Goal: Transaction & Acquisition: Book appointment/travel/reservation

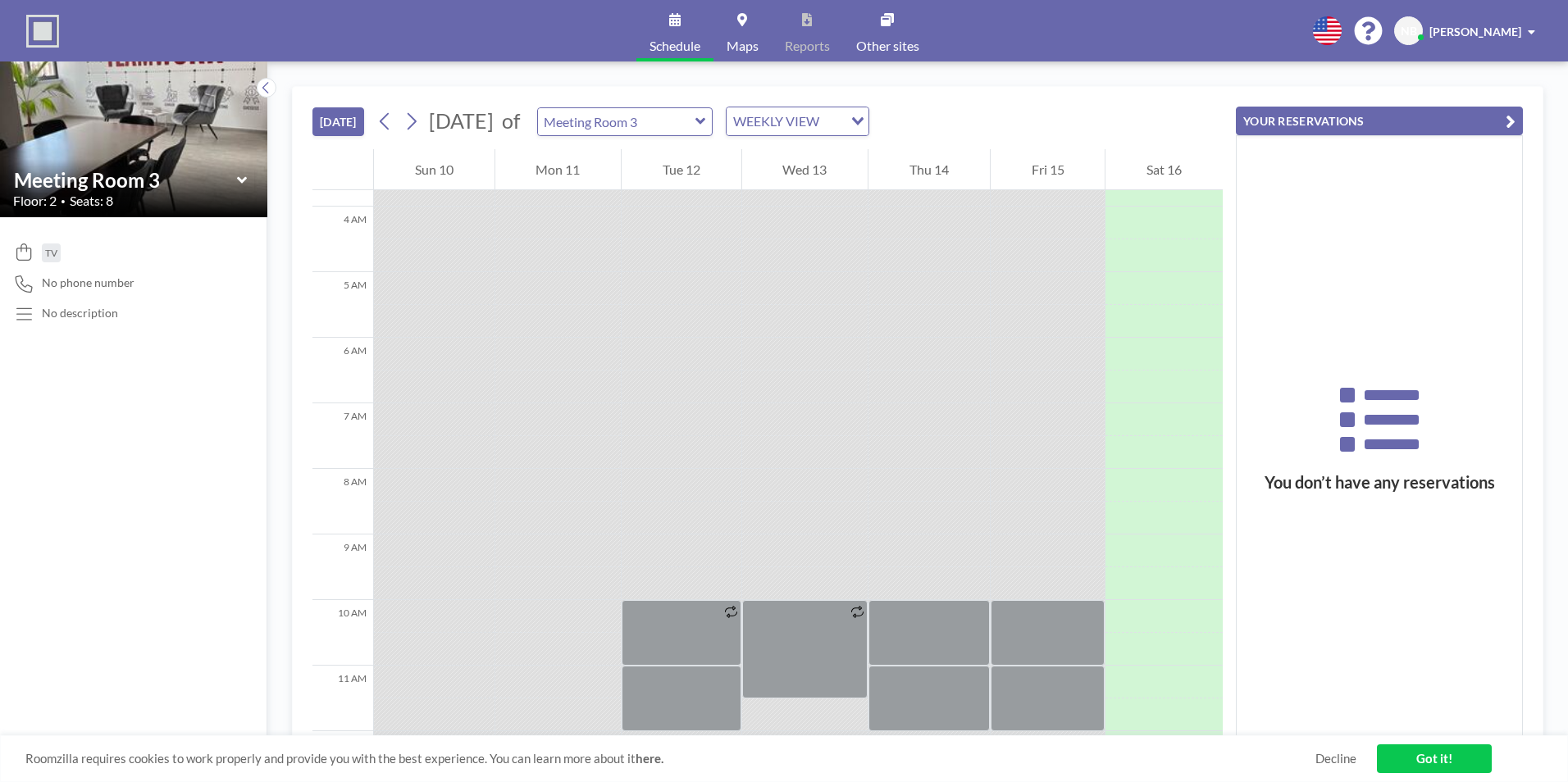
scroll to position [1035, 0]
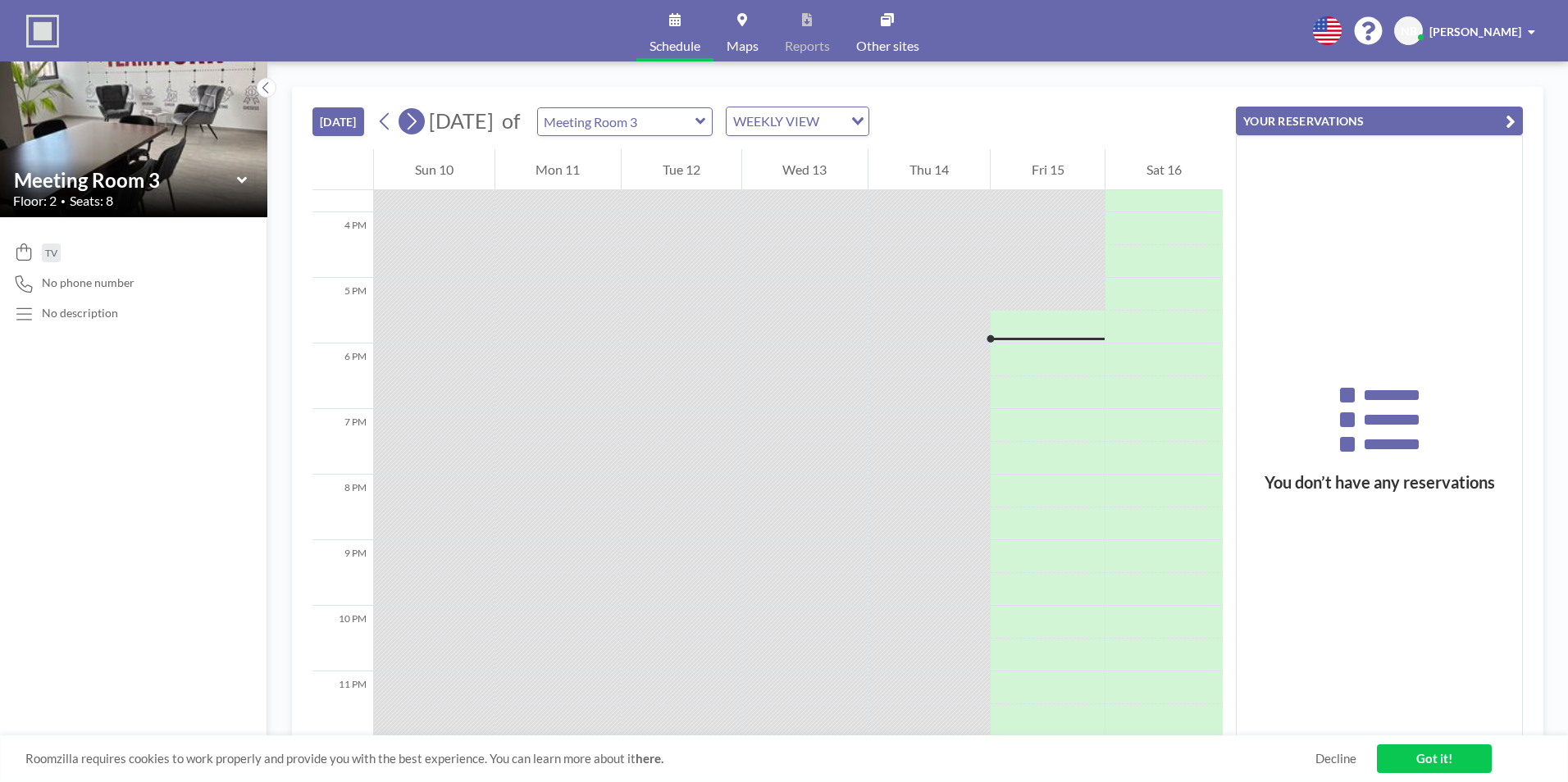
click at [413, 122] on icon at bounding box center [411, 121] width 15 height 24
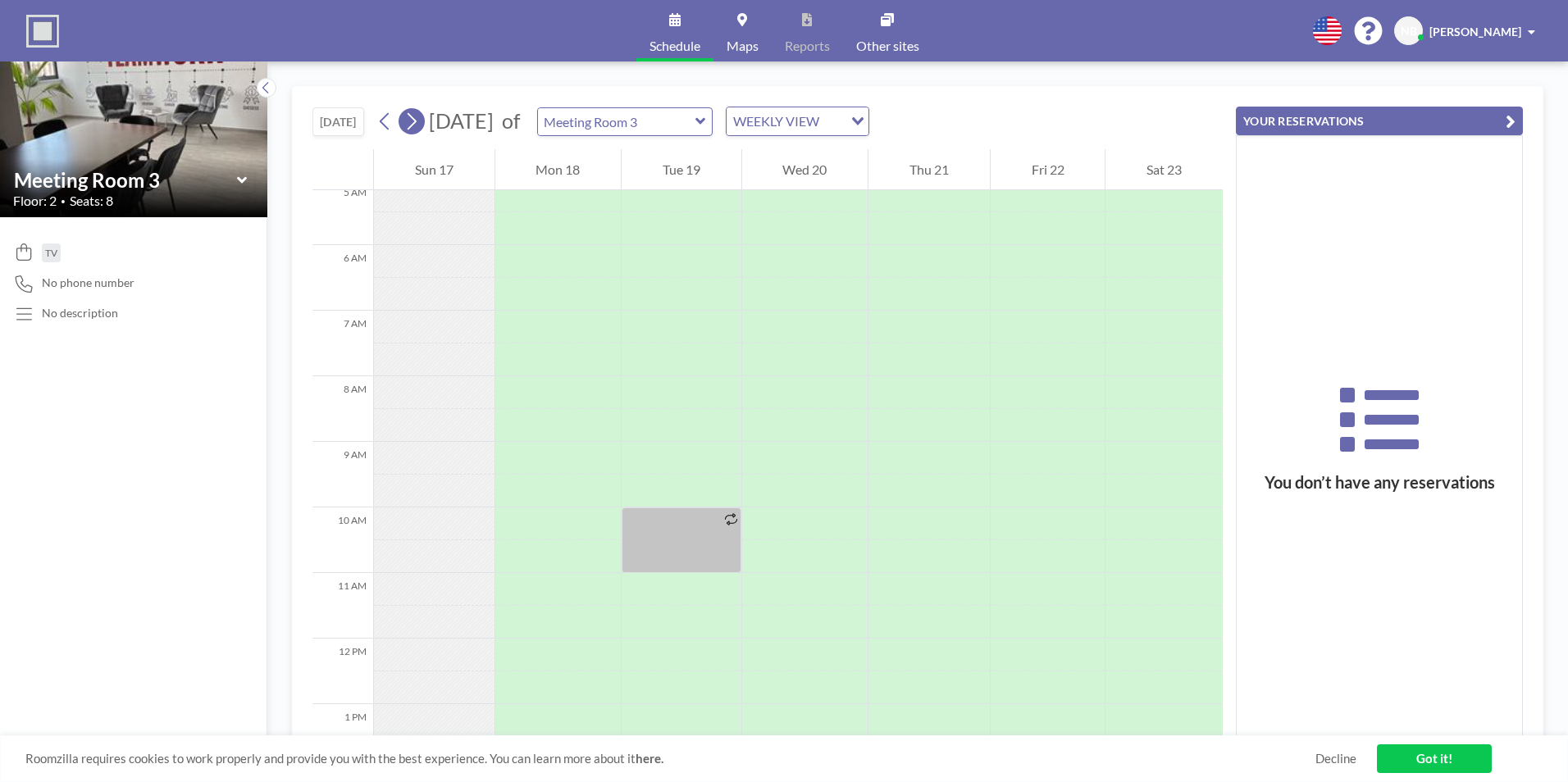
scroll to position [492, 0]
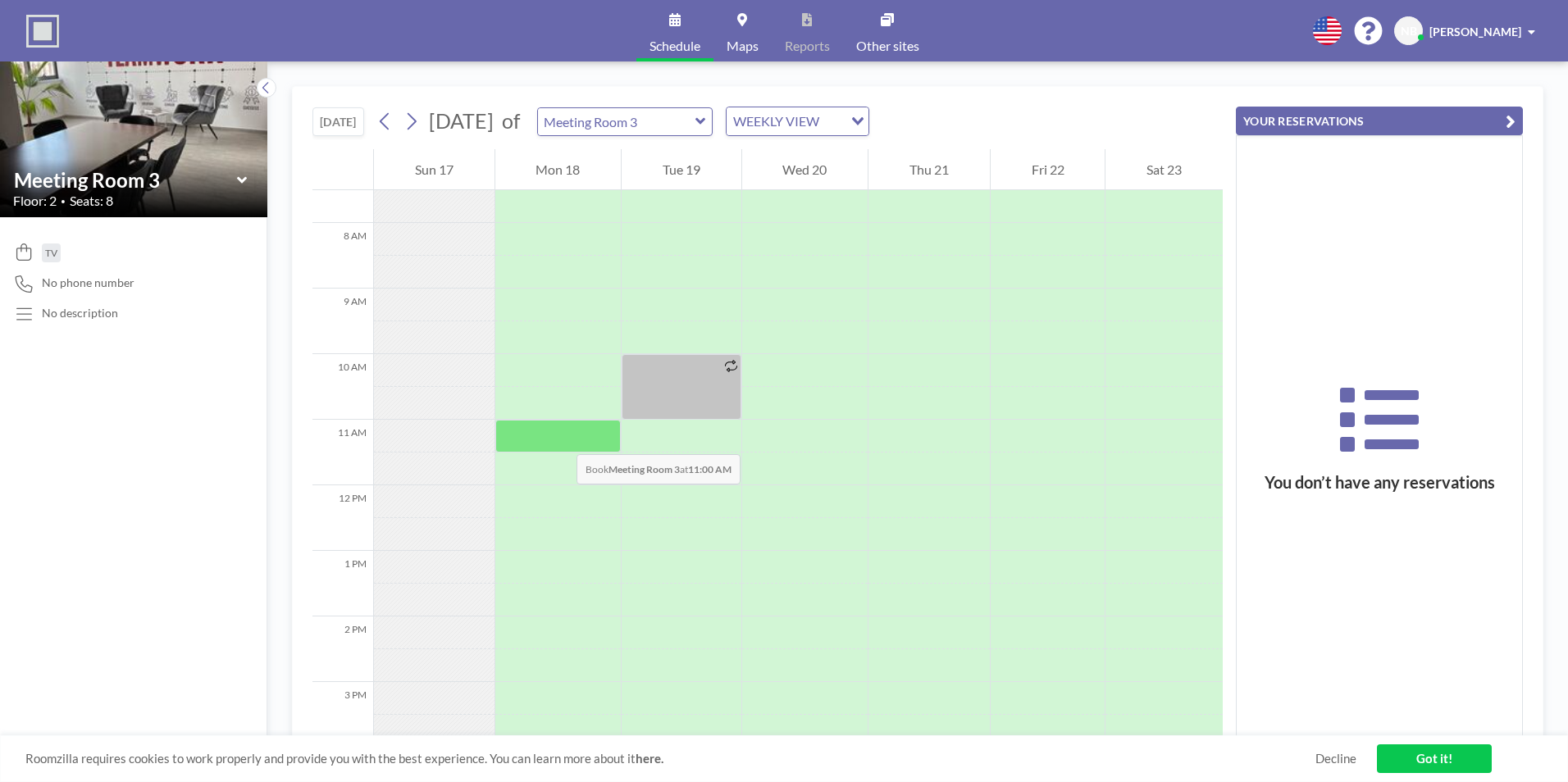
click at [560, 438] on div at bounding box center [559, 436] width 126 height 32
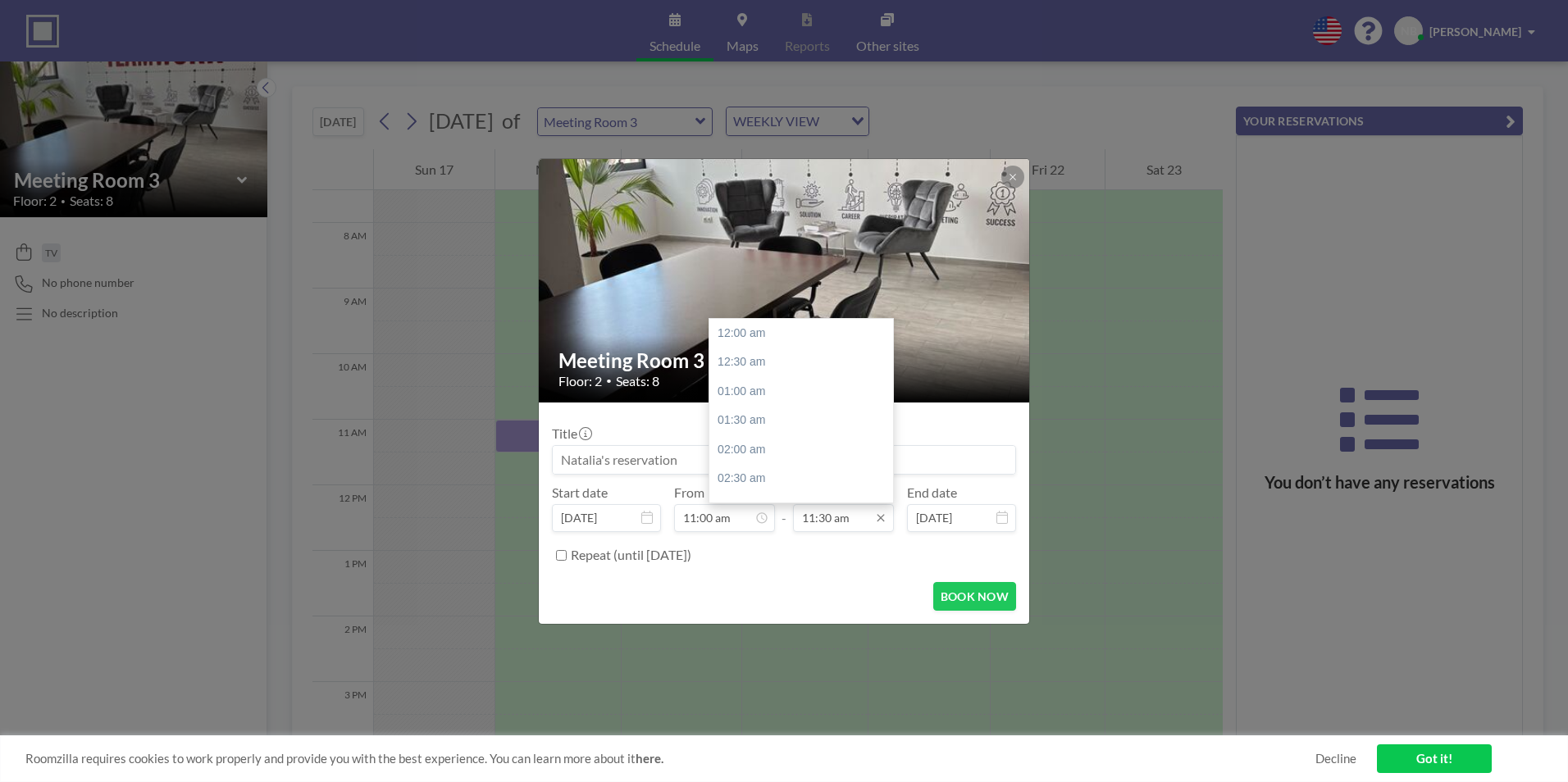
scroll to position [671, 0]
click at [752, 367] on div "12:00 pm" at bounding box center [805, 362] width 192 height 30
type input "12:00 pm"
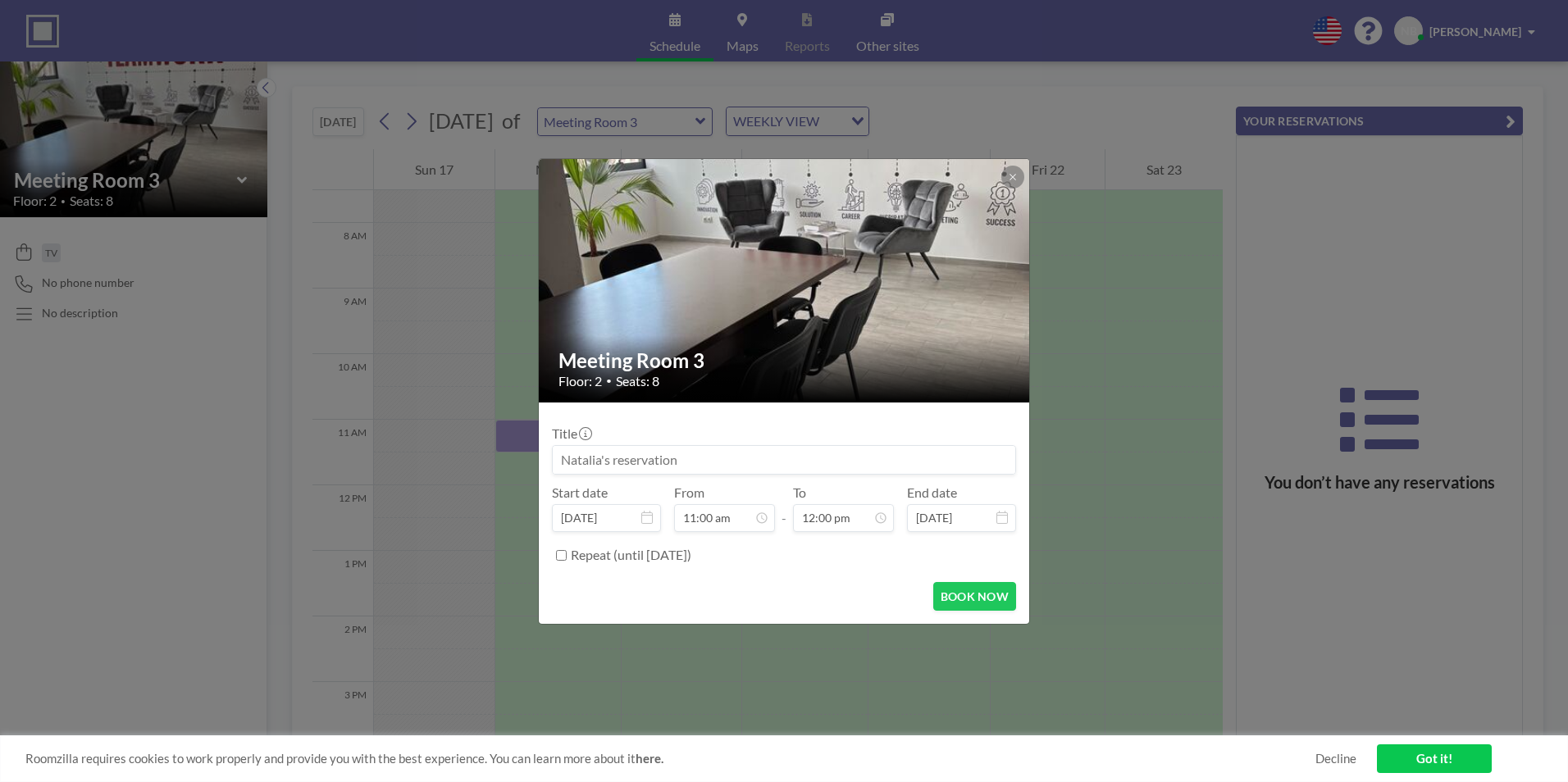
scroll to position [700, 0]
click at [970, 596] on button "BOOK NOW" at bounding box center [974, 596] width 83 height 29
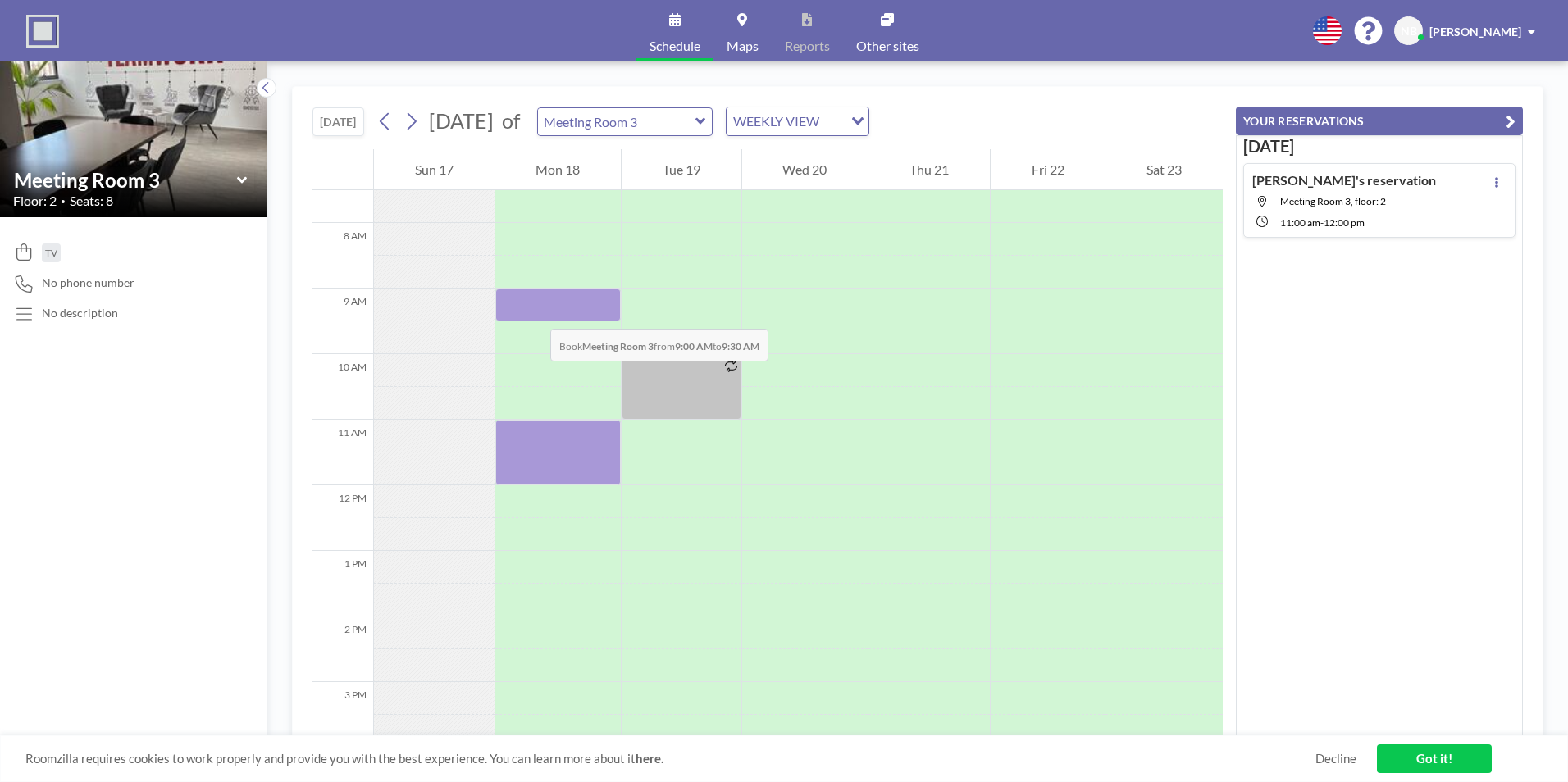
click at [533, 313] on div at bounding box center [559, 305] width 126 height 32
click at [533, 311] on div at bounding box center [559, 485] width 126 height 1574
click at [533, 311] on div at bounding box center [559, 305] width 126 height 32
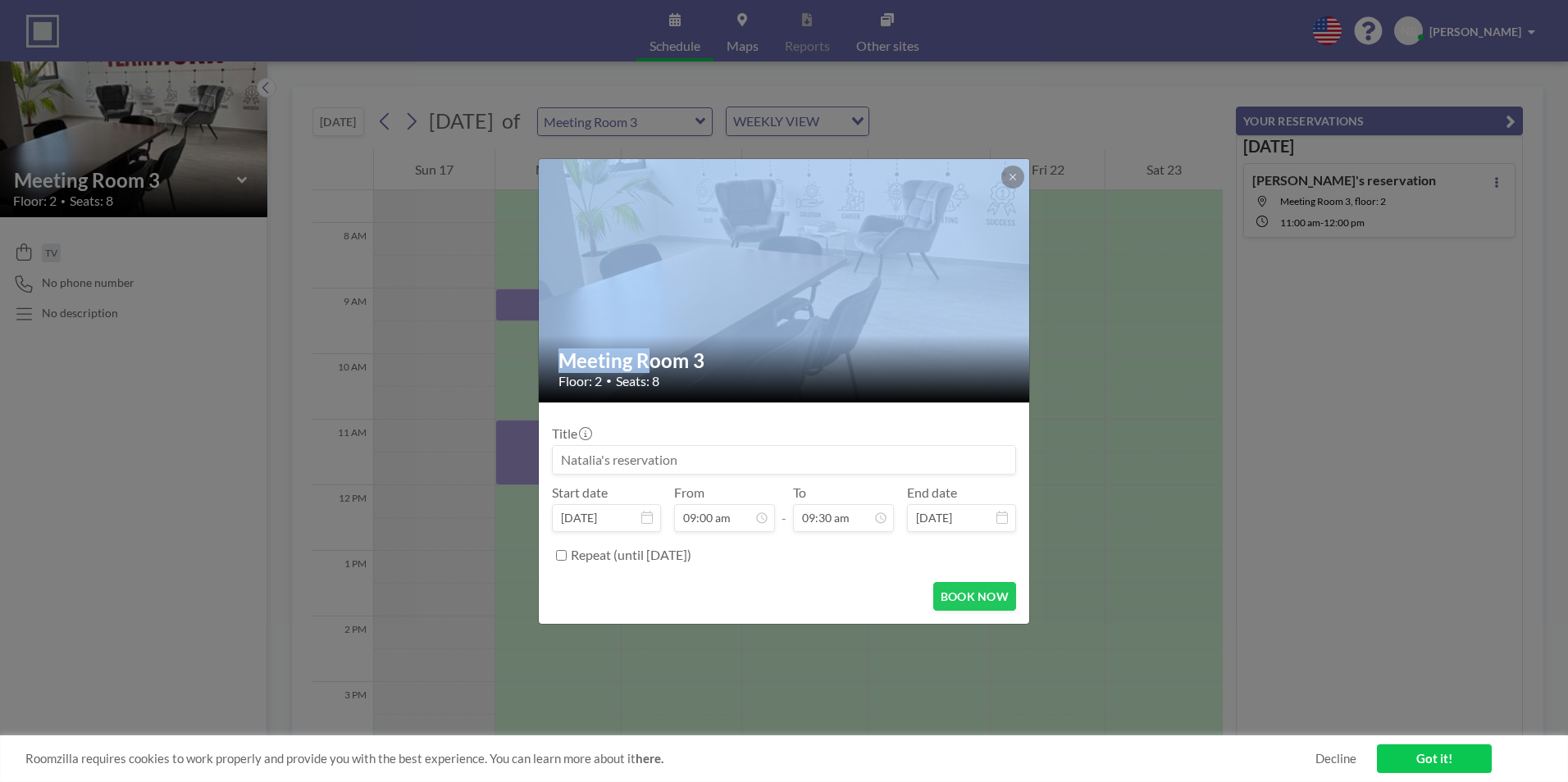
click at [533, 311] on div "Meeting Room 3 Floor: 2 • Seats: 8 Title Start date [DATE] From 09:00 am - To 0…" at bounding box center [784, 391] width 1568 height 782
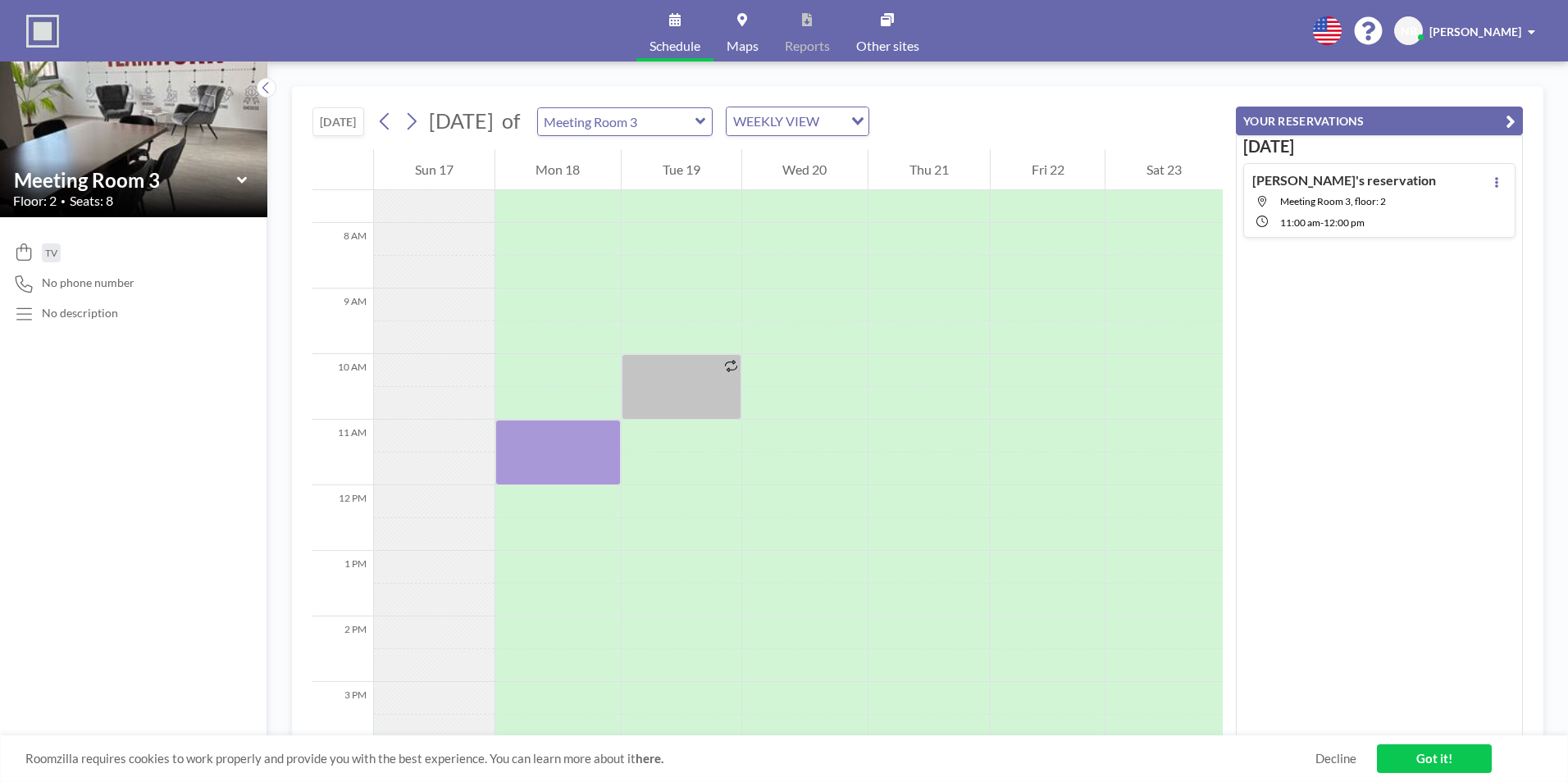
click at [533, 311] on div at bounding box center [559, 485] width 126 height 1574
click at [533, 311] on div at bounding box center [559, 305] width 126 height 32
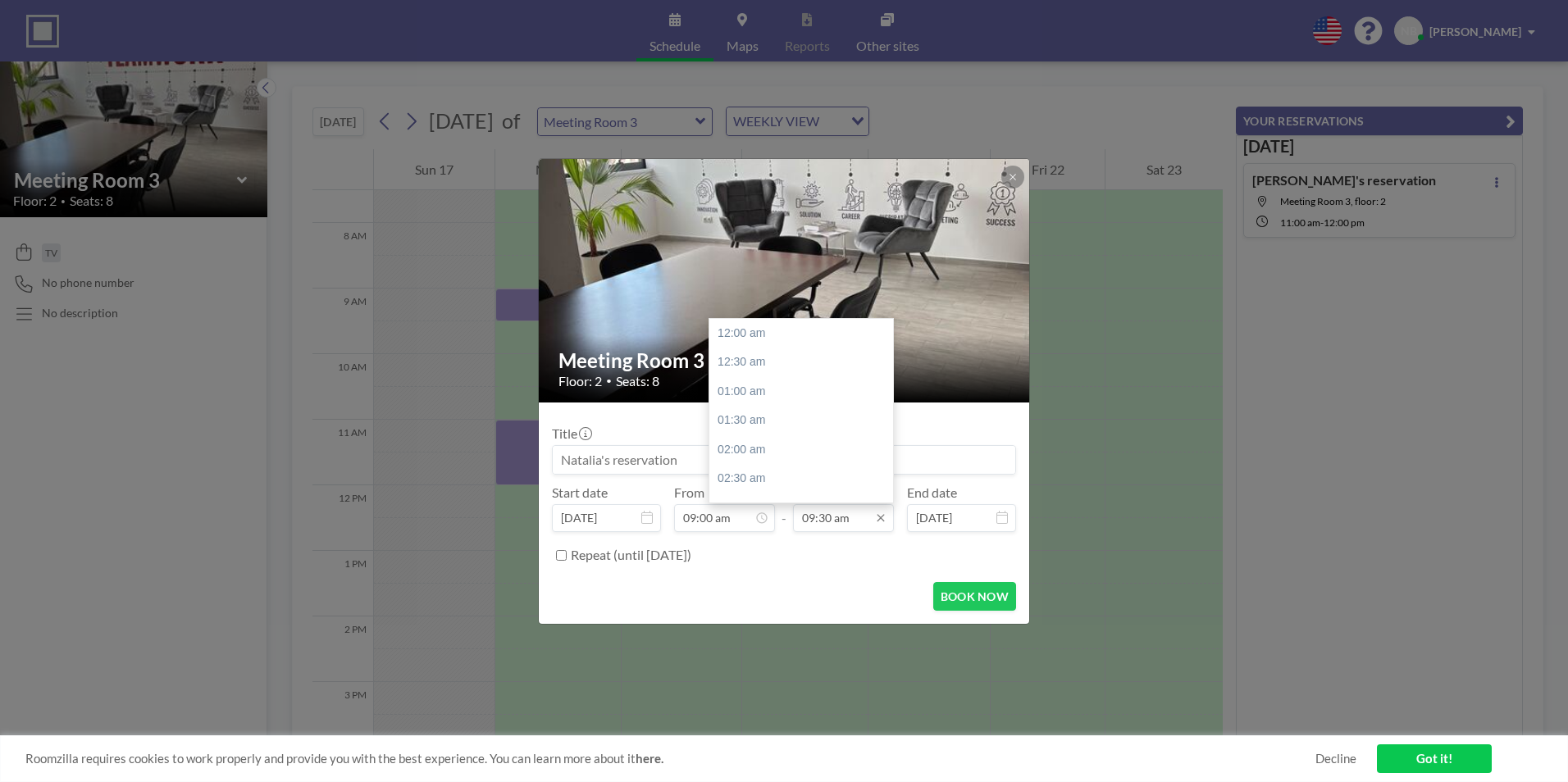
scroll to position [554, 0]
click at [811, 520] on input "09:30 am" at bounding box center [843, 518] width 101 height 28
click at [743, 367] on div "10:00 am" at bounding box center [805, 362] width 192 height 30
type input "10:00 am"
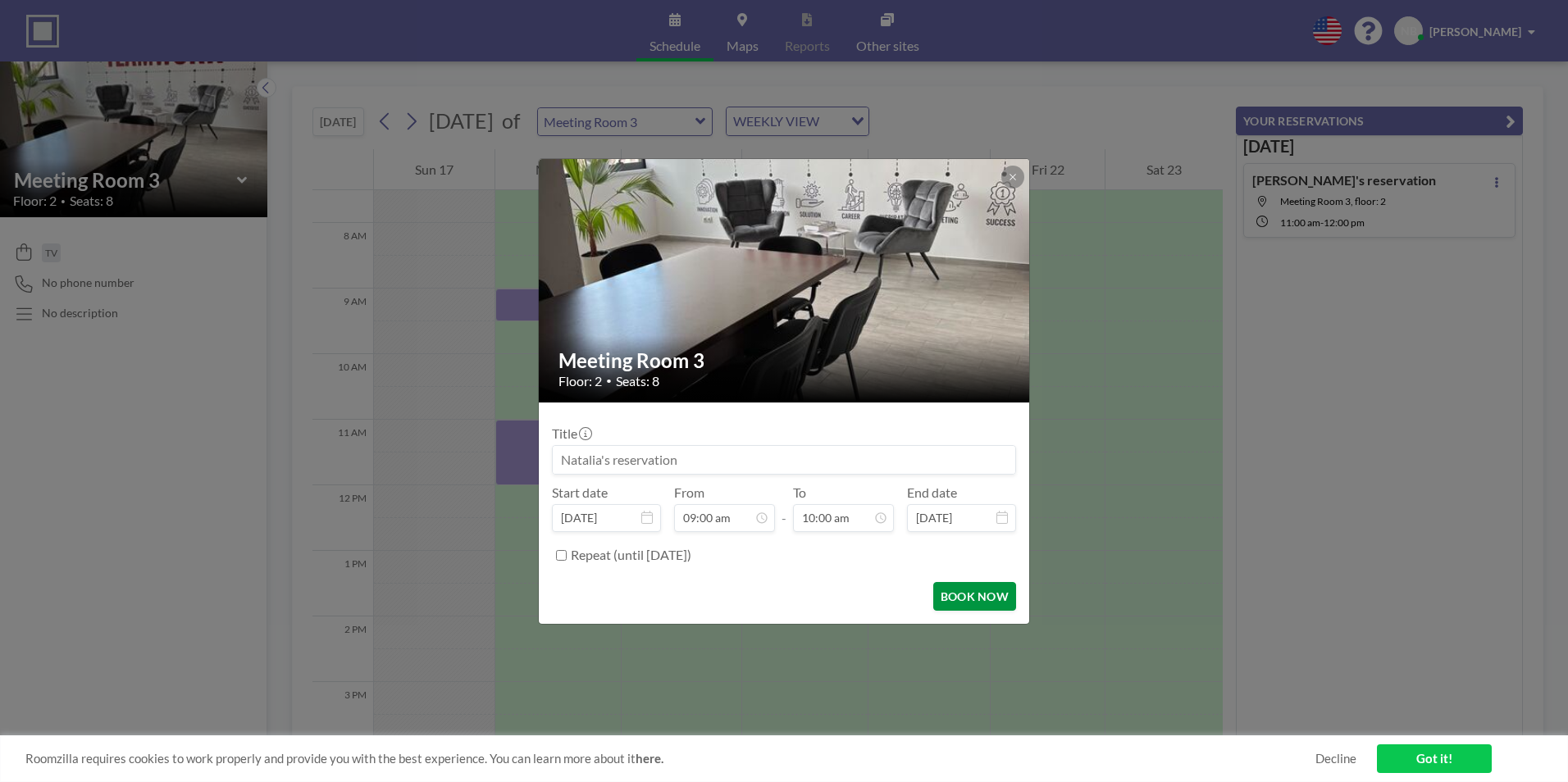
scroll to position [584, 0]
click at [971, 596] on button "BOOK NOW" at bounding box center [974, 596] width 83 height 29
